Goal: Task Accomplishment & Management: Manage account settings

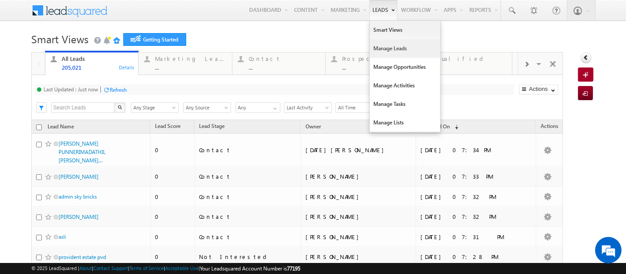
click at [370, 49] on link "Manage Leads" at bounding box center [405, 48] width 70 height 19
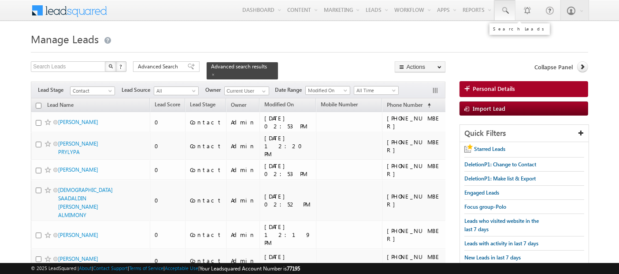
click at [507, 12] on span at bounding box center [504, 10] width 9 height 9
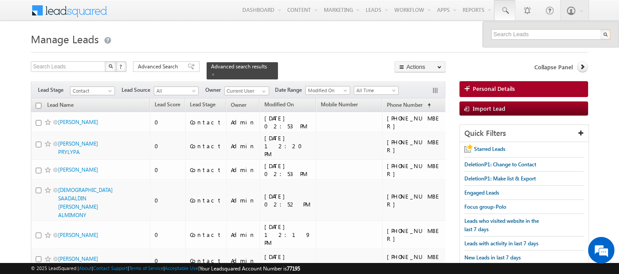
paste input "509073833"
type input "509073833"
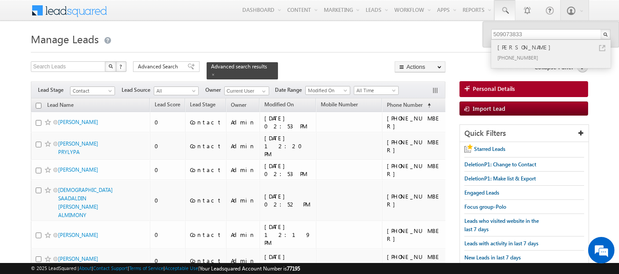
click at [538, 52] on div "[PHONE_NUMBER]" at bounding box center [555, 57] width 118 height 11
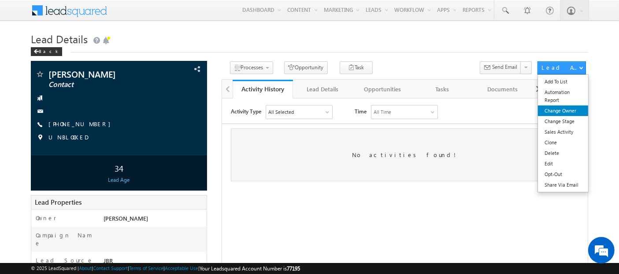
click at [560, 112] on link "Change Owner" at bounding box center [563, 110] width 50 height 11
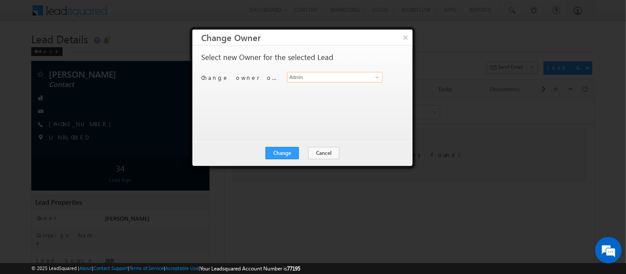
click at [338, 75] on input "Admin" at bounding box center [335, 77] width 96 height 11
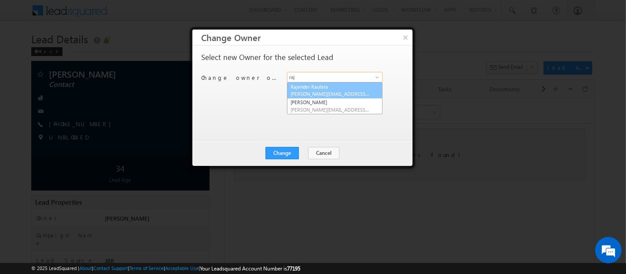
click at [331, 92] on span "[PERSON_NAME][EMAIL_ADDRESS][DOMAIN_NAME]" at bounding box center [330, 93] width 79 height 7
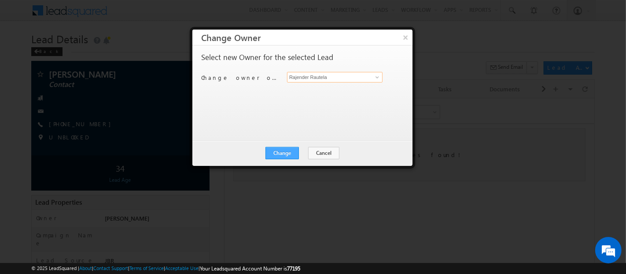
type input "Rajender Rautela"
click at [287, 153] on button "Change" at bounding box center [282, 153] width 33 height 12
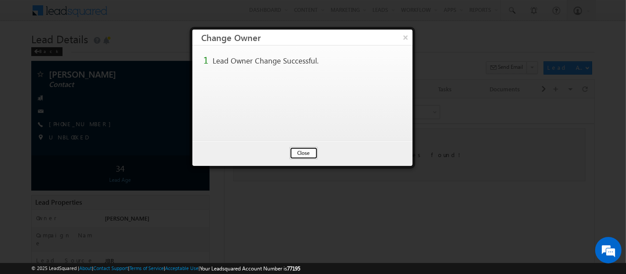
click at [305, 157] on button "Close" at bounding box center [304, 153] width 28 height 12
